Goal: Find specific page/section: Find specific page/section

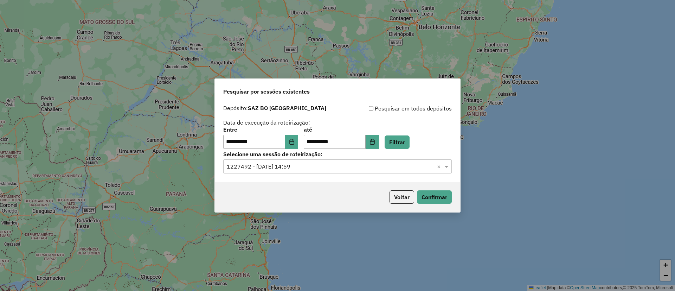
click at [675, 184] on div "**********" at bounding box center [337, 145] width 675 height 291
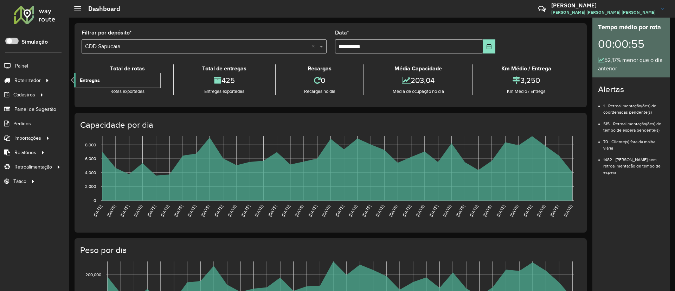
click at [107, 85] on link "Entregas" at bounding box center [117, 80] width 86 height 14
